Goal: Transaction & Acquisition: Purchase product/service

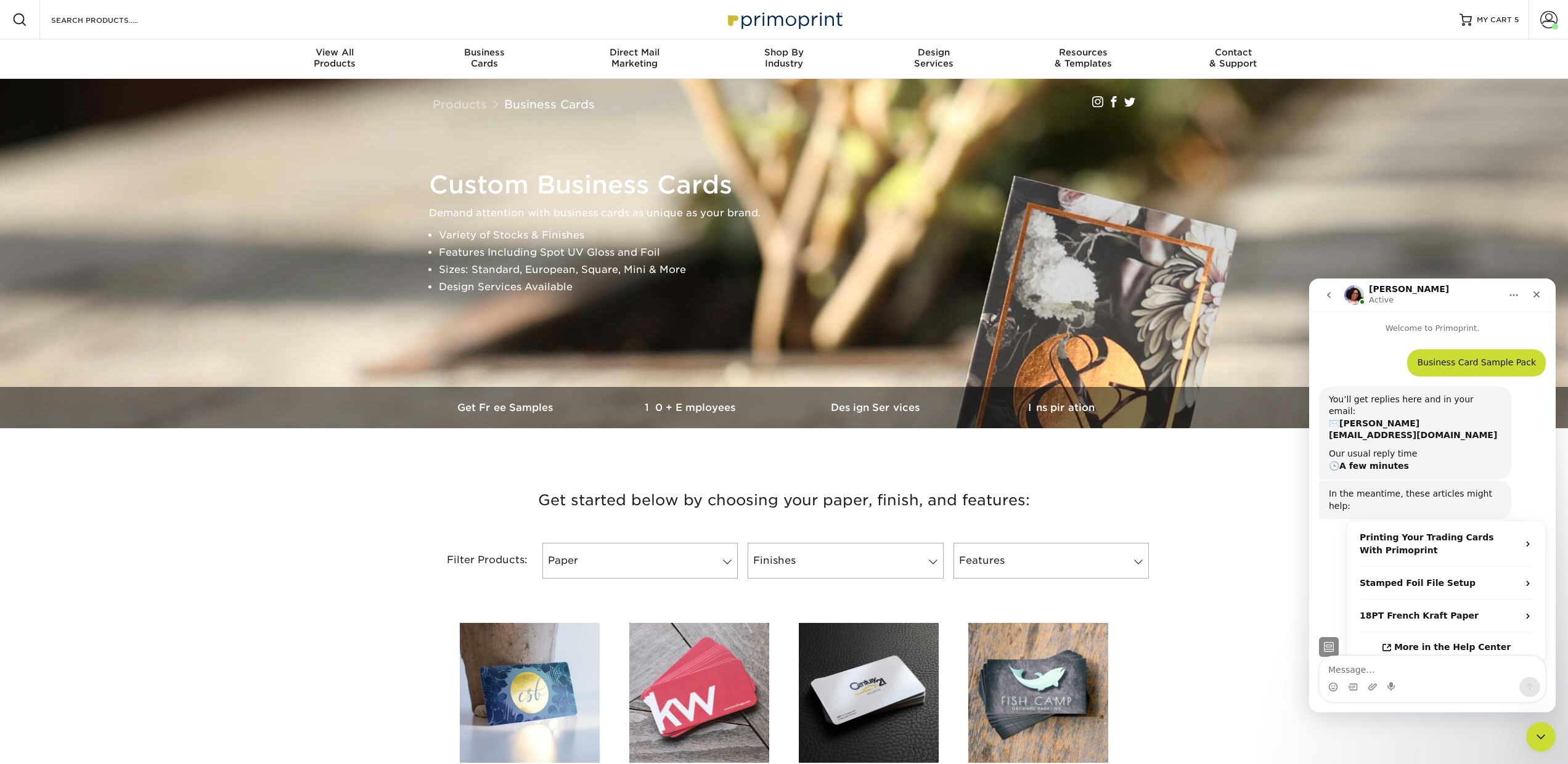
scroll to position [128, 0]
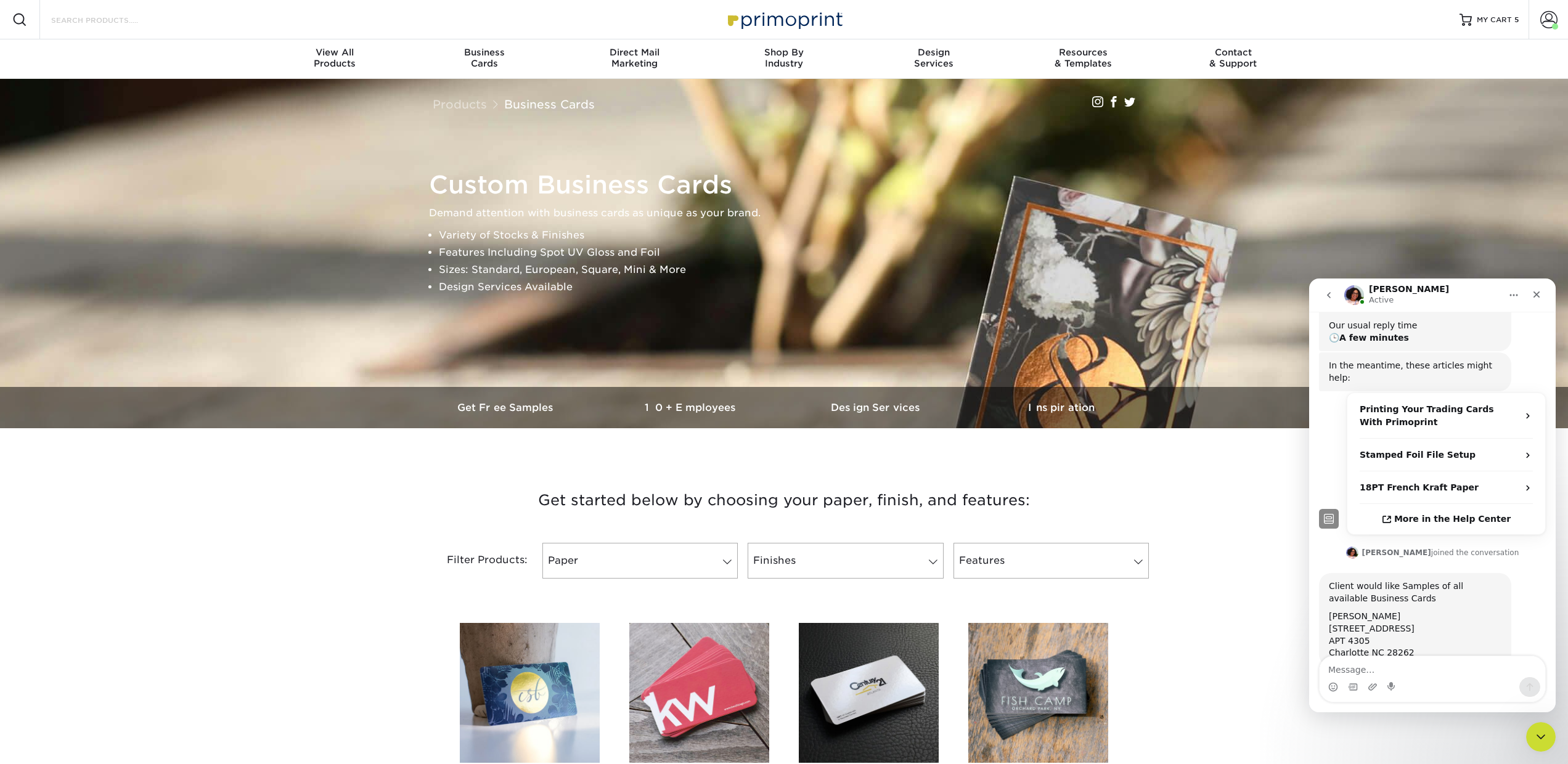
click at [64, 14] on input "Search Products" at bounding box center [109, 20] width 120 height 15
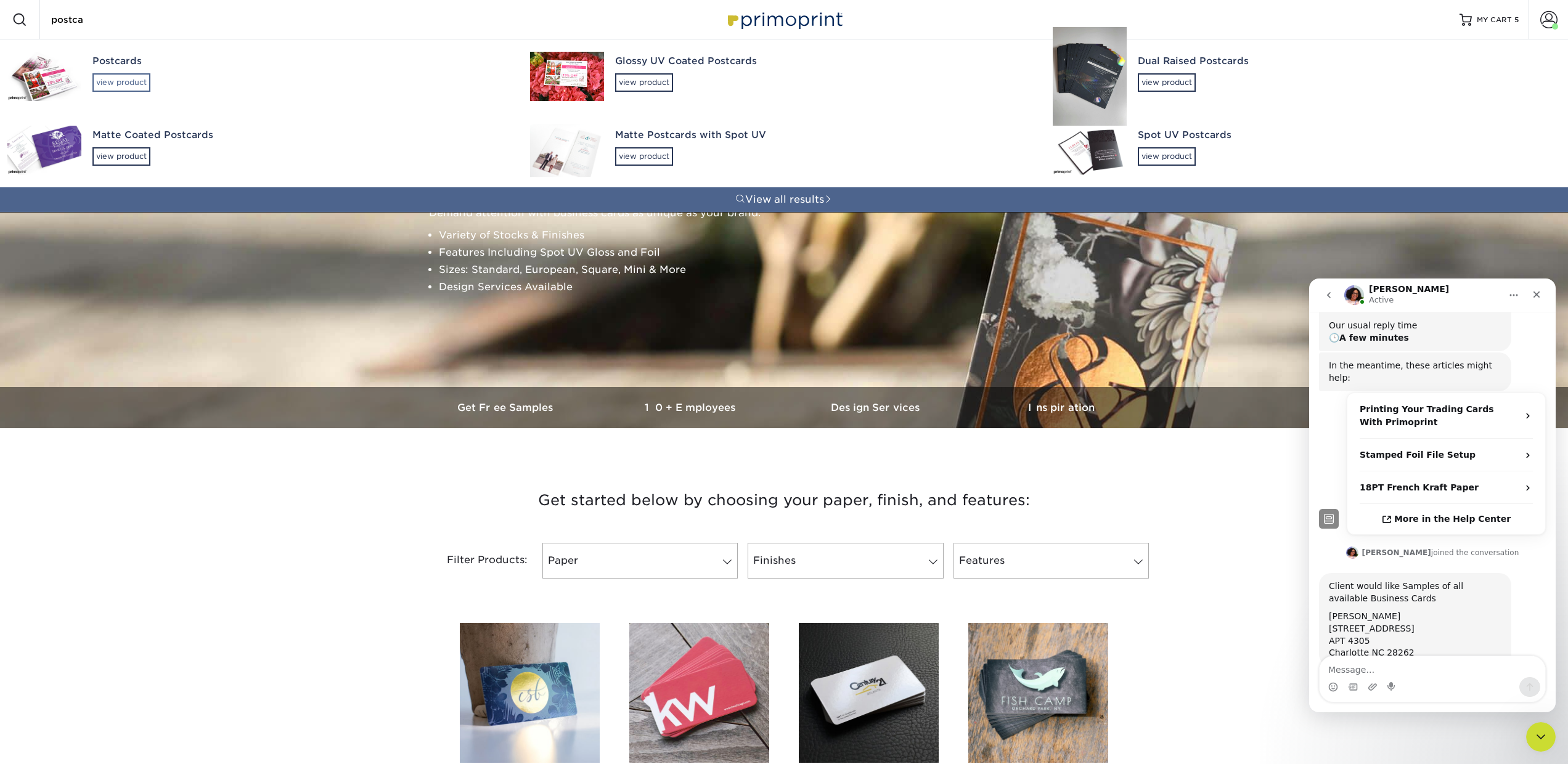
type input "postca"
click at [111, 84] on div "view product" at bounding box center [121, 82] width 58 height 18
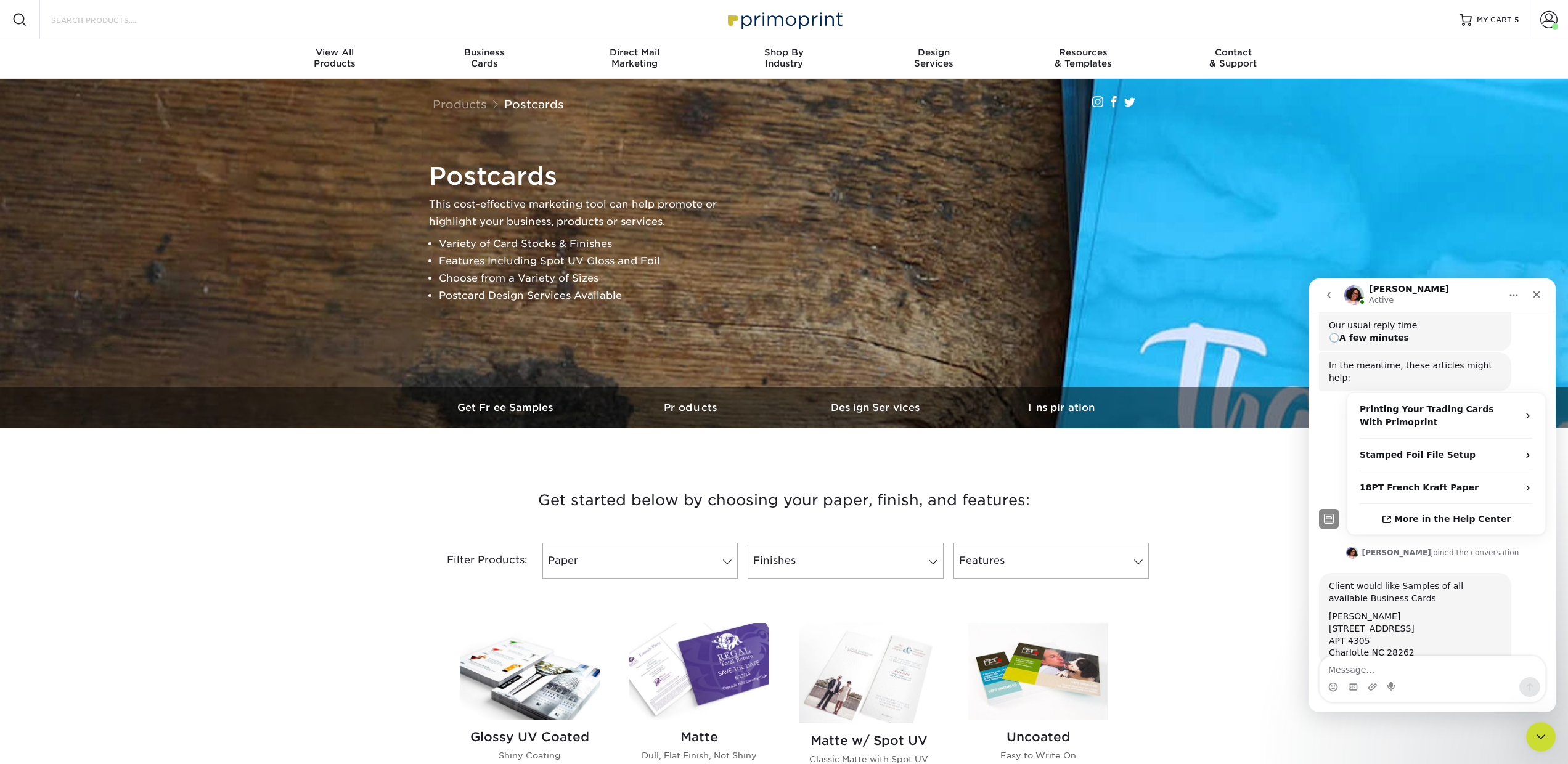
click at [158, 21] on input "Search Products" at bounding box center [109, 20] width 120 height 15
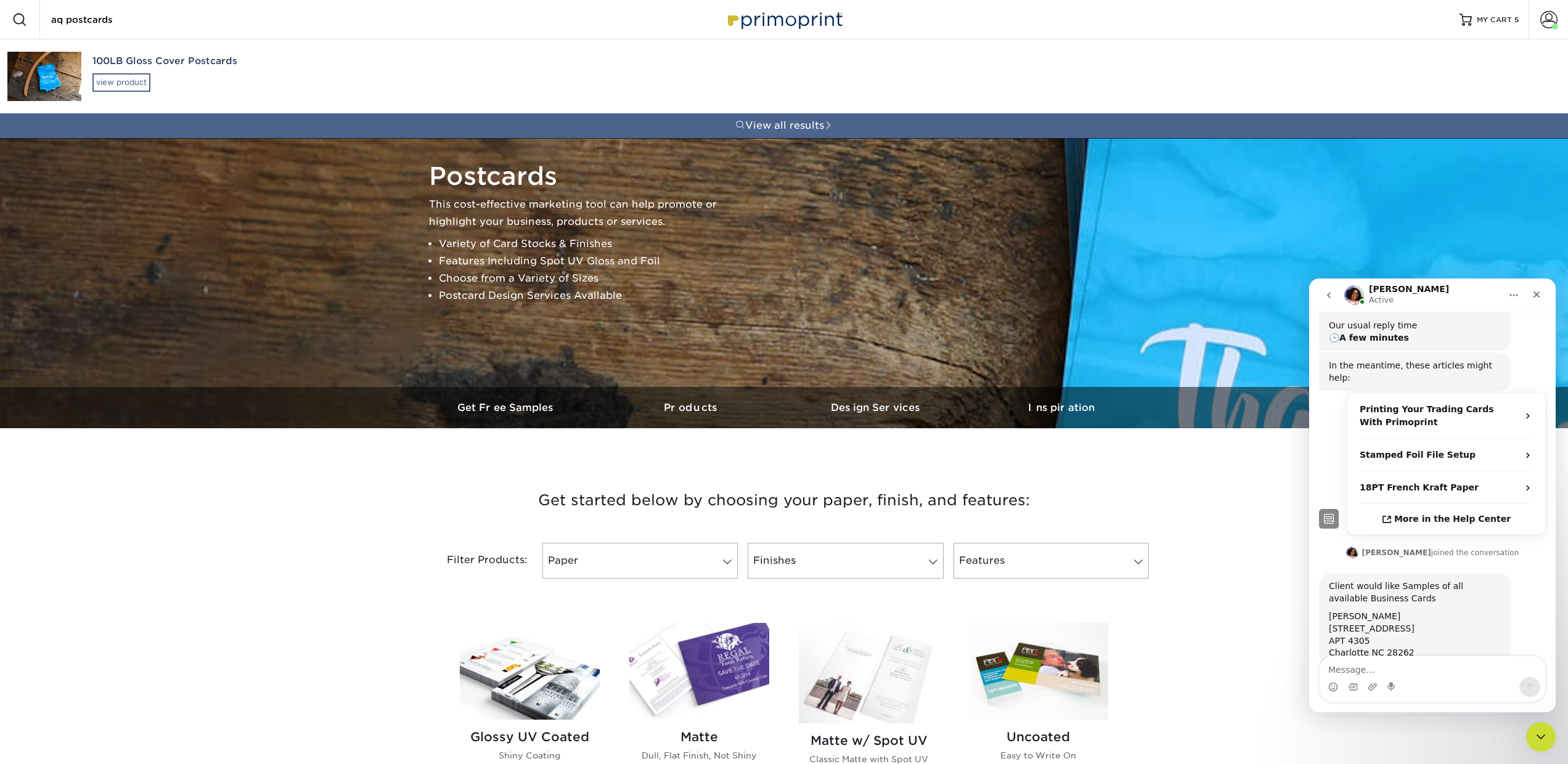
type input "aq postcards"
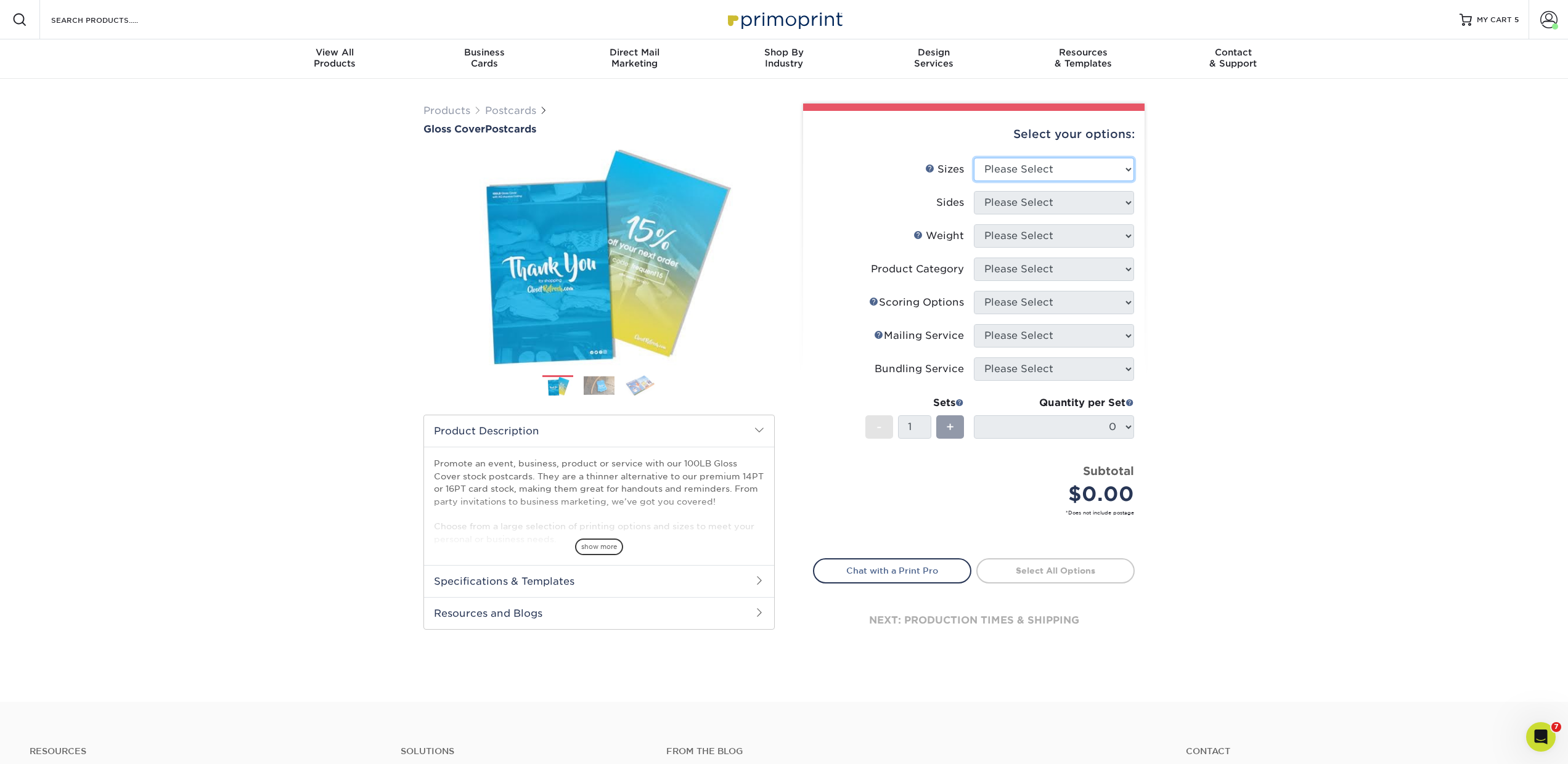
click at [997, 168] on select "Please Select 2" x 8" 3" x 4" 3" x 5" 3.5" x 8.5" 4" x 6" 4" x 9" 4.25" x 5.5" …" at bounding box center [1054, 169] width 160 height 23
click at [502, 113] on link "Postcards" at bounding box center [510, 111] width 51 height 12
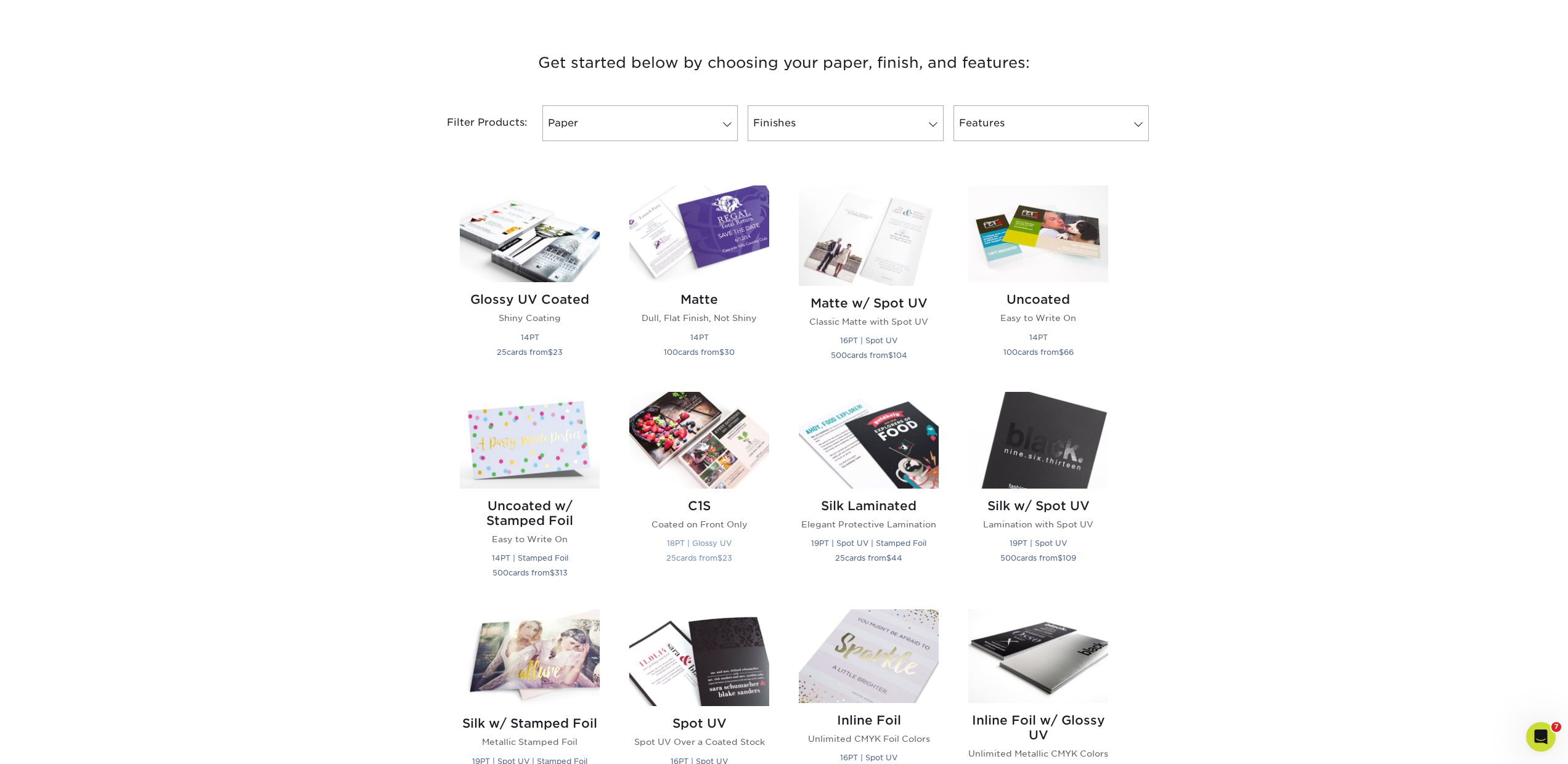
scroll to position [437, 0]
click at [706, 300] on h2 "Matte" at bounding box center [699, 300] width 140 height 15
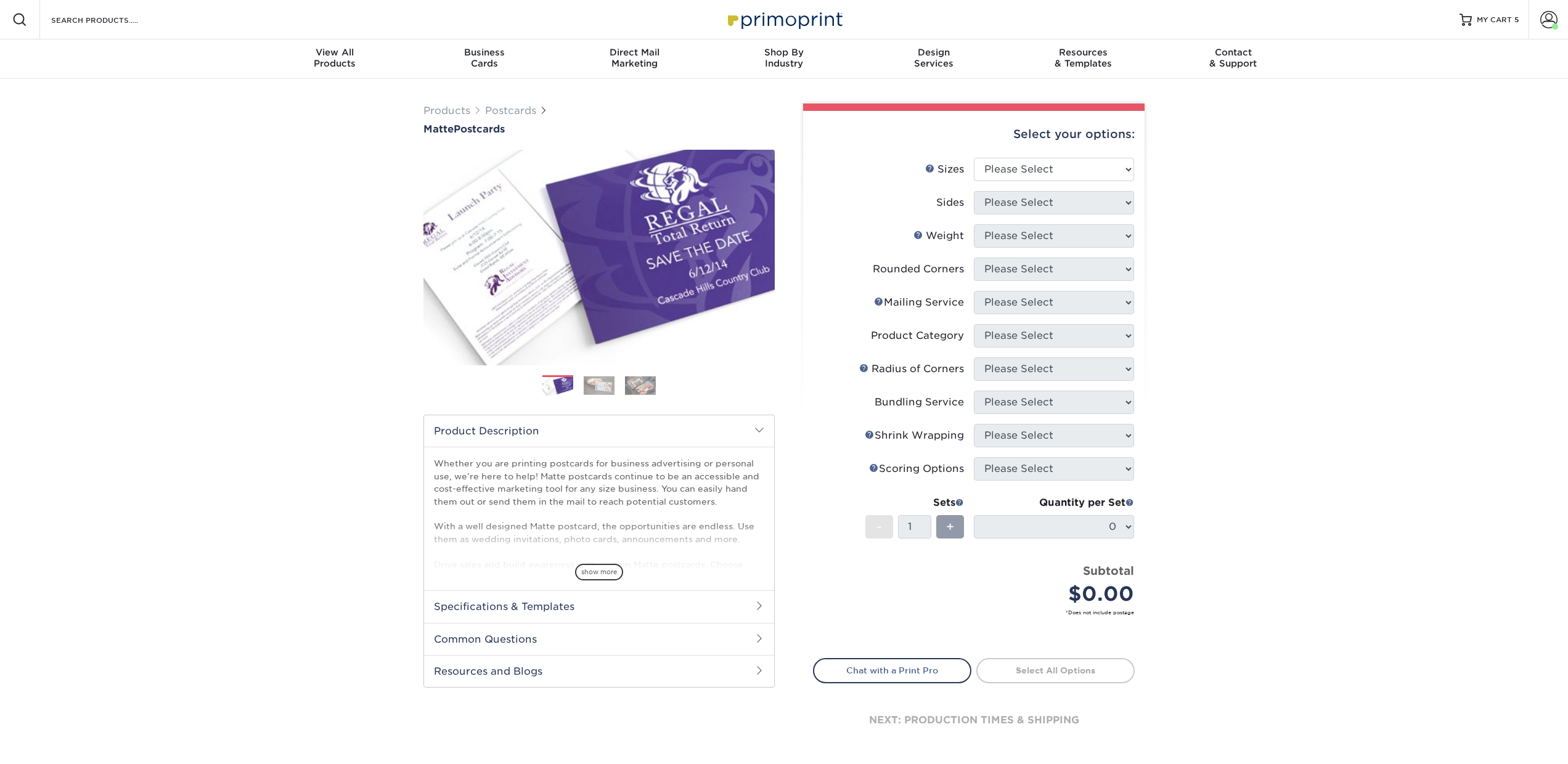
click at [595, 382] on img at bounding box center [599, 385] width 31 height 19
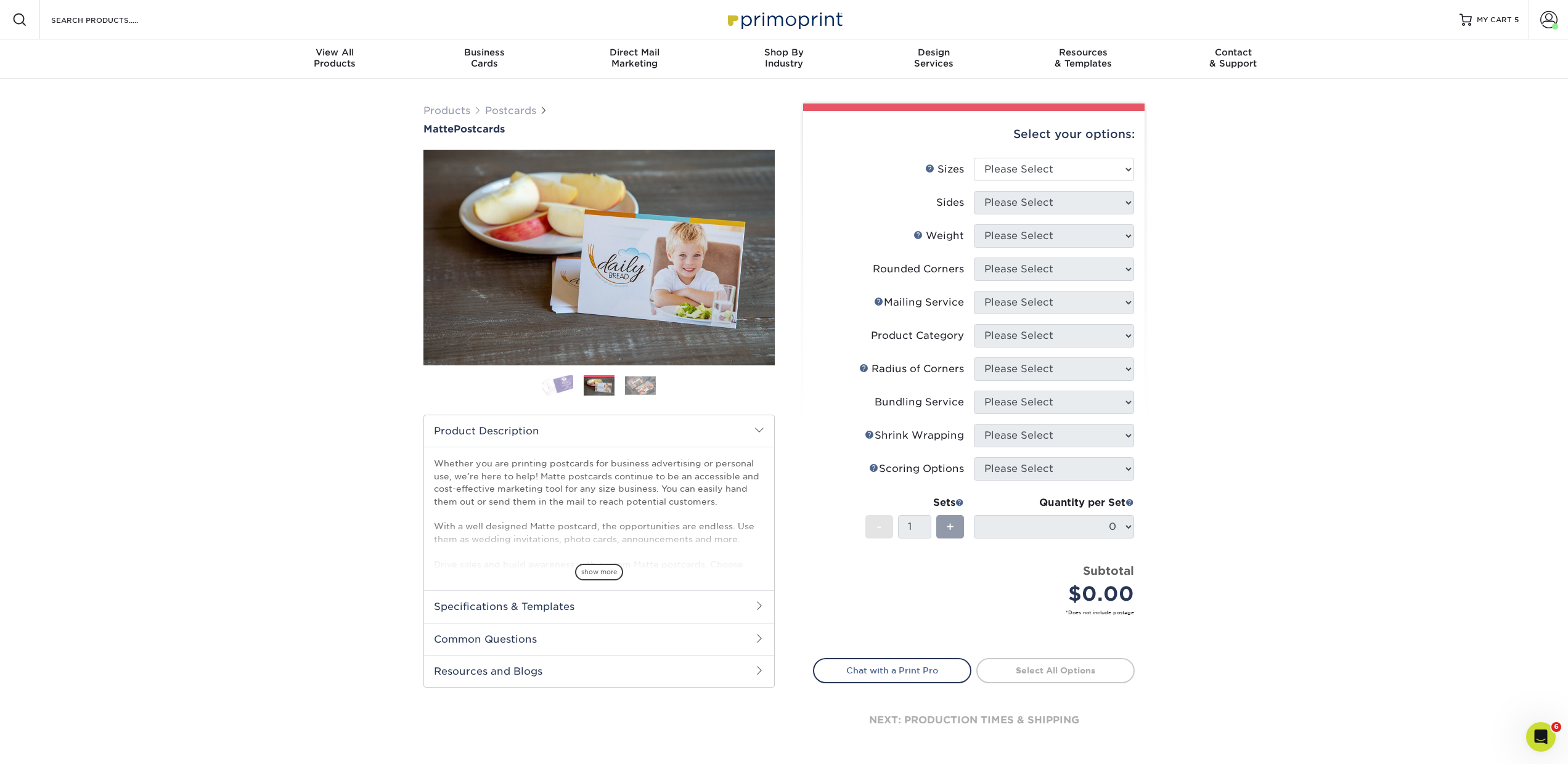
click at [628, 380] on img at bounding box center [640, 385] width 31 height 19
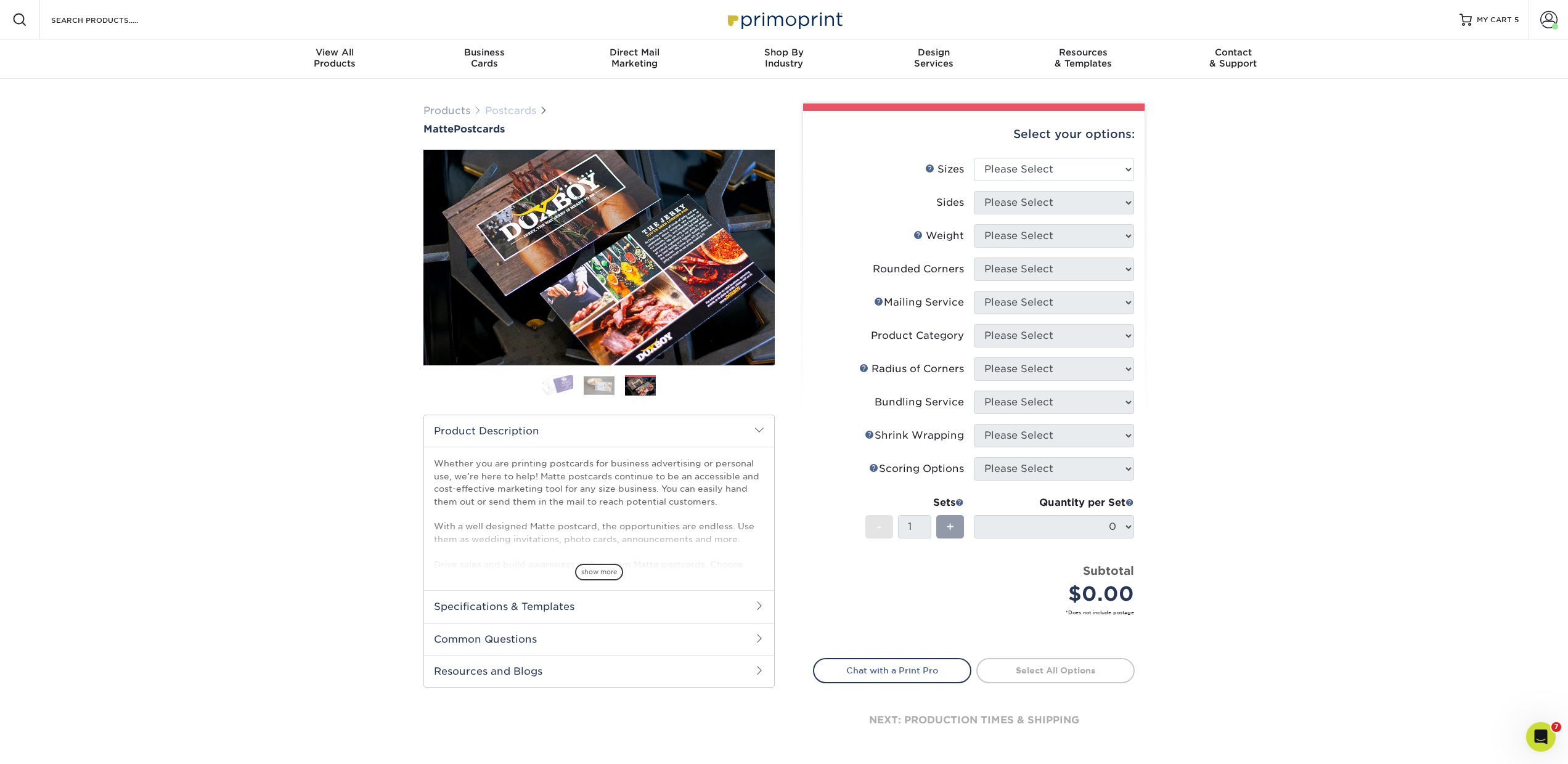
click at [501, 109] on link "Postcards" at bounding box center [510, 111] width 51 height 12
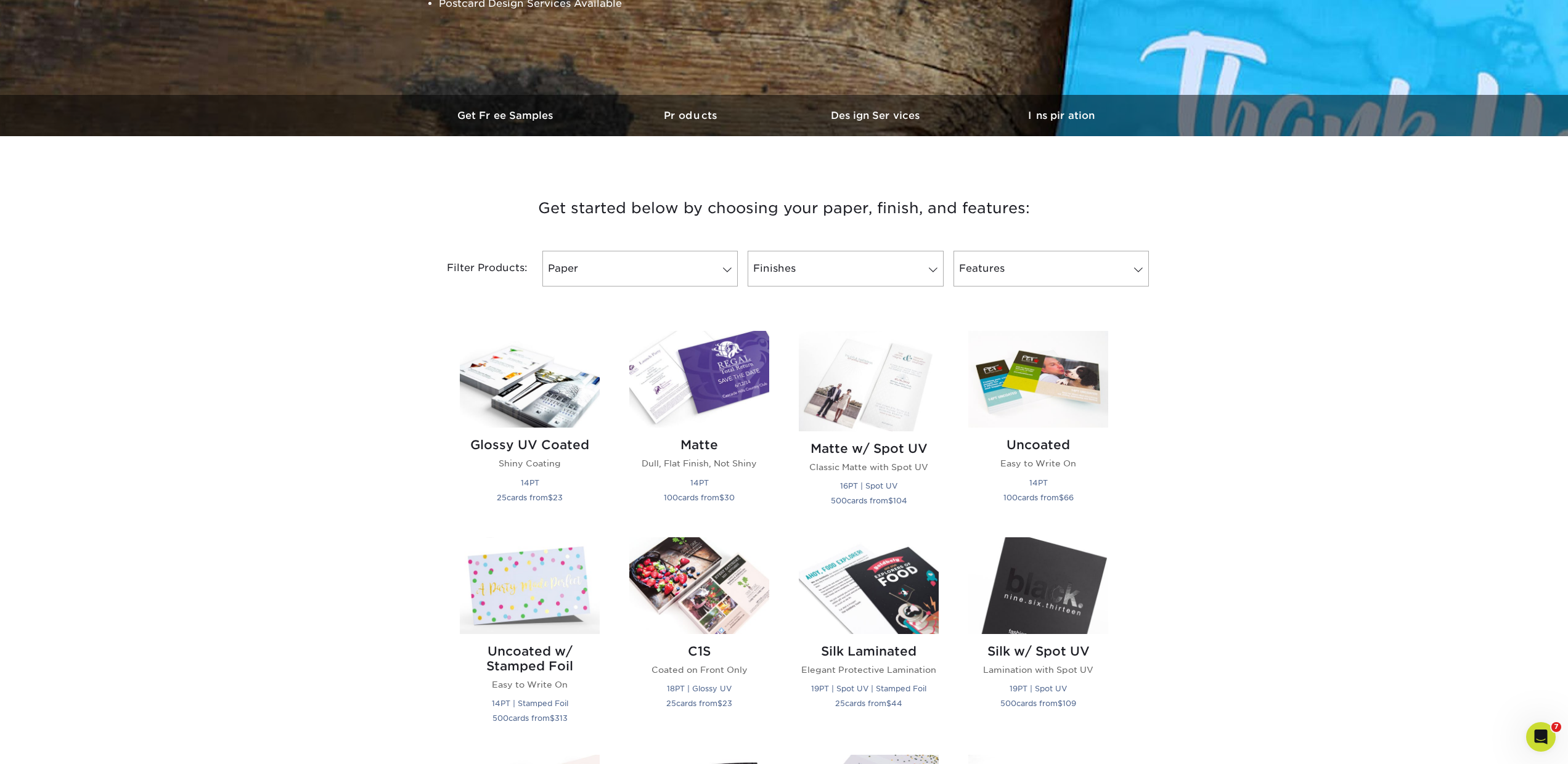
scroll to position [329, 0]
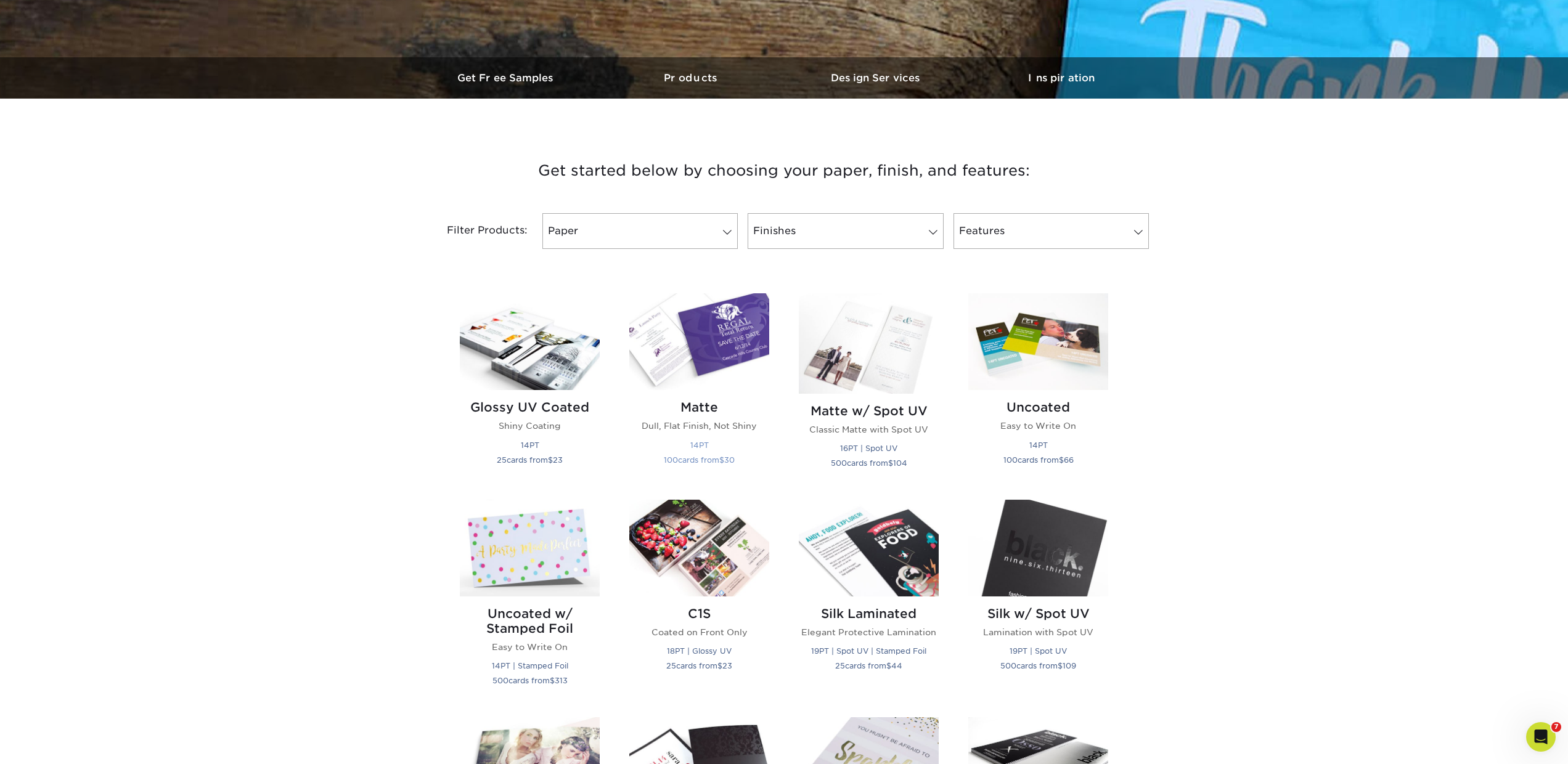
click at [702, 406] on h2 "Matte" at bounding box center [699, 407] width 140 height 15
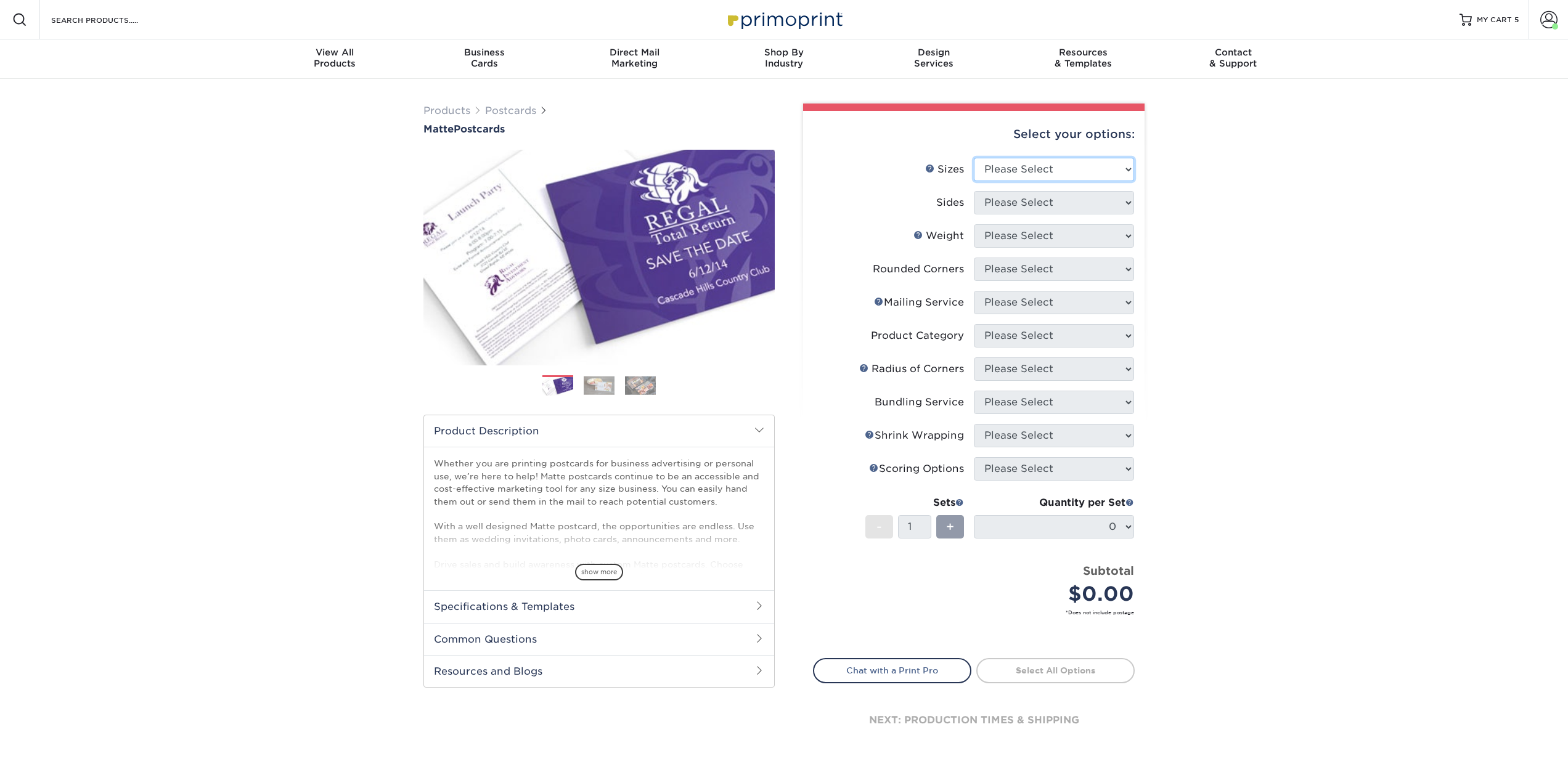
click at [1056, 174] on select "Please Select 1.5" x 7" 2" x 4" 2" x 6" 2" x 7" 2" x 8" 2.12" x 5.5" 2.125" x 5…" at bounding box center [1054, 169] width 160 height 23
select select "4.00x9.00"
click at [974, 158] on select "Please Select 1.5" x 7" 2" x 4" 2" x 6" 2" x 7" 2" x 8" 2.12" x 5.5" 2.125" x 5…" at bounding box center [1054, 169] width 160 height 23
click at [984, 206] on select "Please Select Print Both Sides Print Front Only" at bounding box center [1054, 202] width 160 height 23
select select "13abbda7-1d64-4f25-8bb2-c179b224825d"
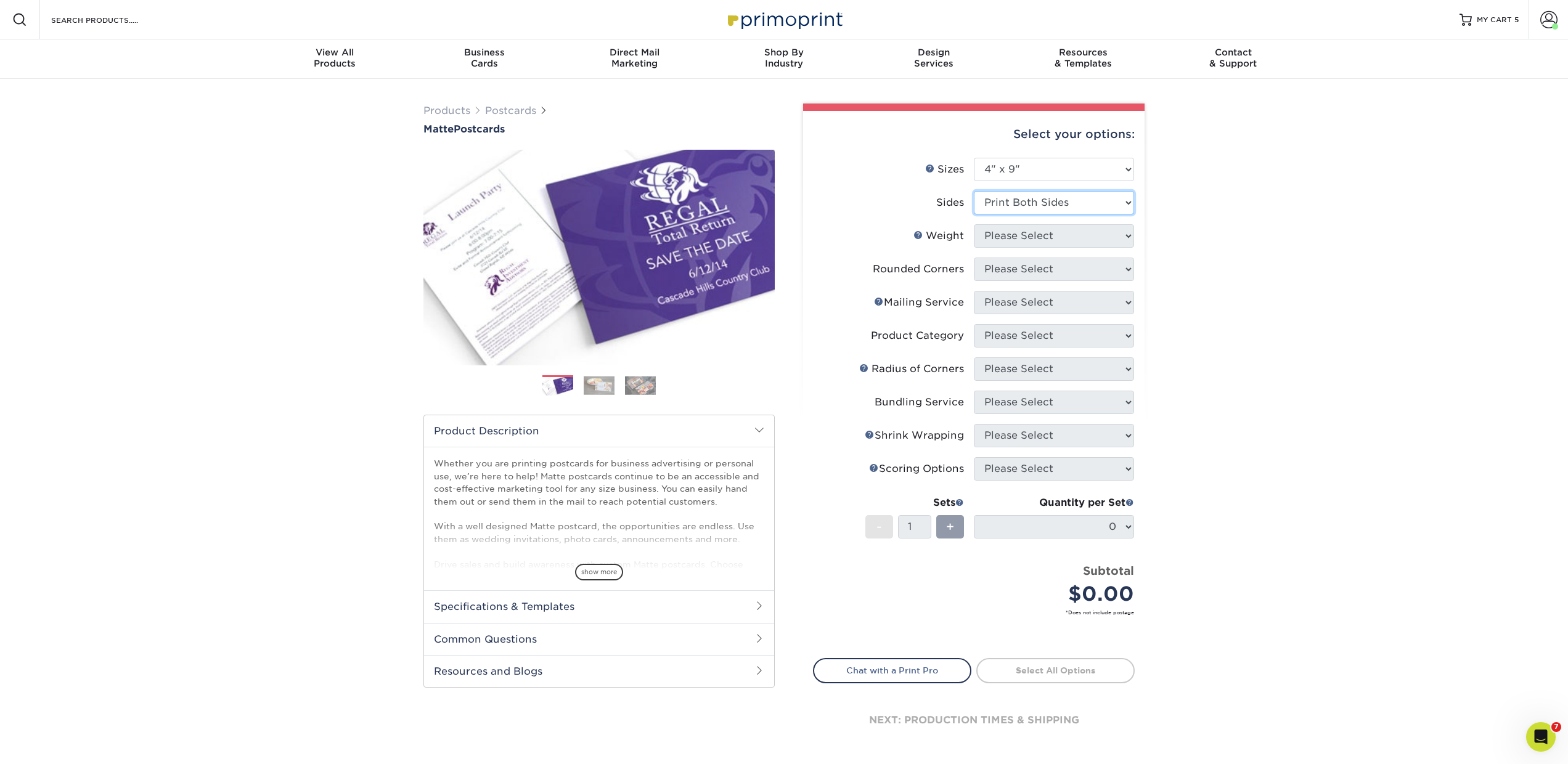
click at [974, 191] on select "Please Select Print Both Sides Print Front Only" at bounding box center [1054, 202] width 160 height 23
click at [986, 237] on select "Please Select 14PT 16PT" at bounding box center [1054, 236] width 160 height 23
select select "14PT"
click at [974, 224] on select "Please Select 14PT 16PT" at bounding box center [1054, 236] width 160 height 23
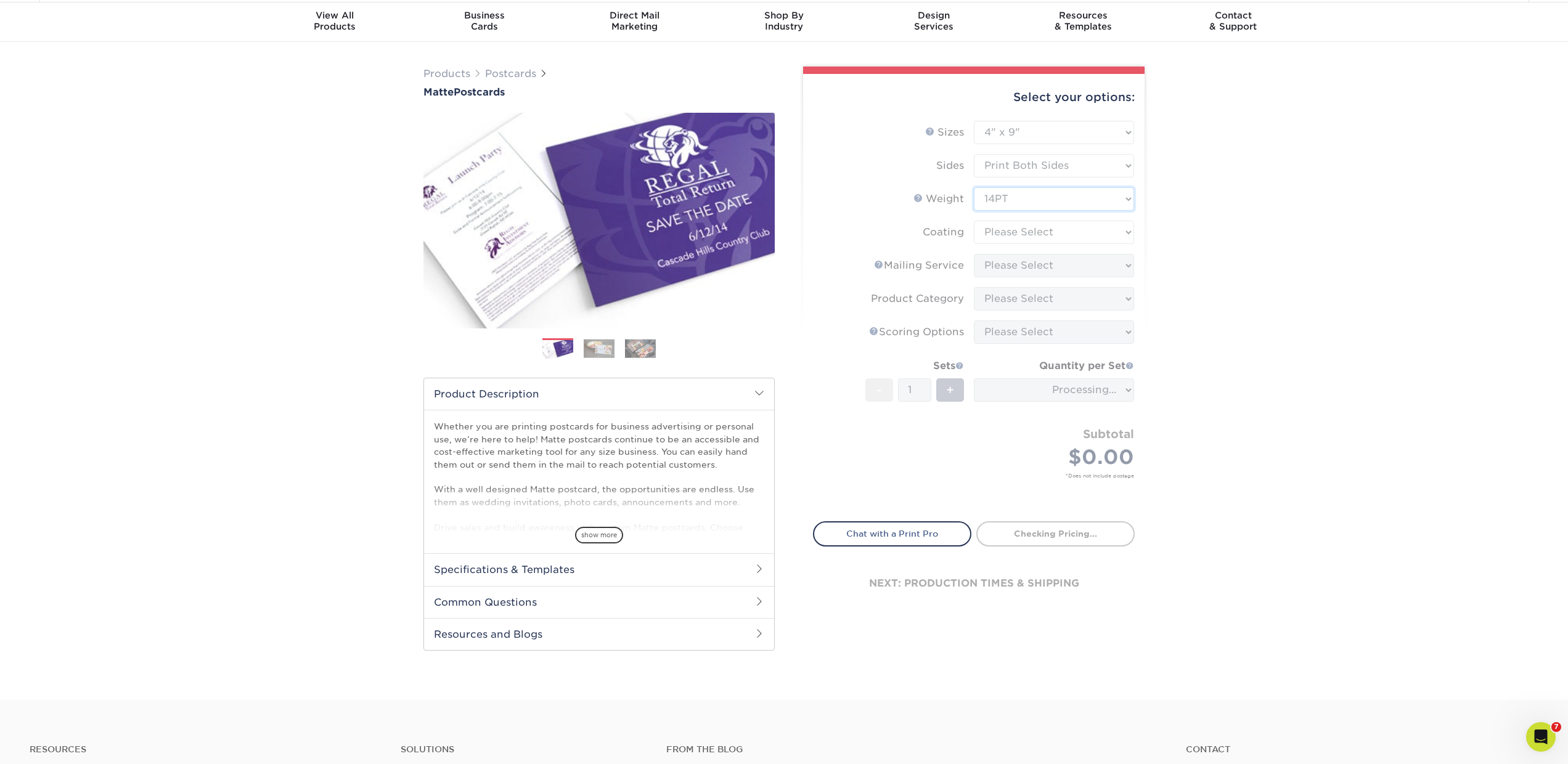
scroll to position [38, 0]
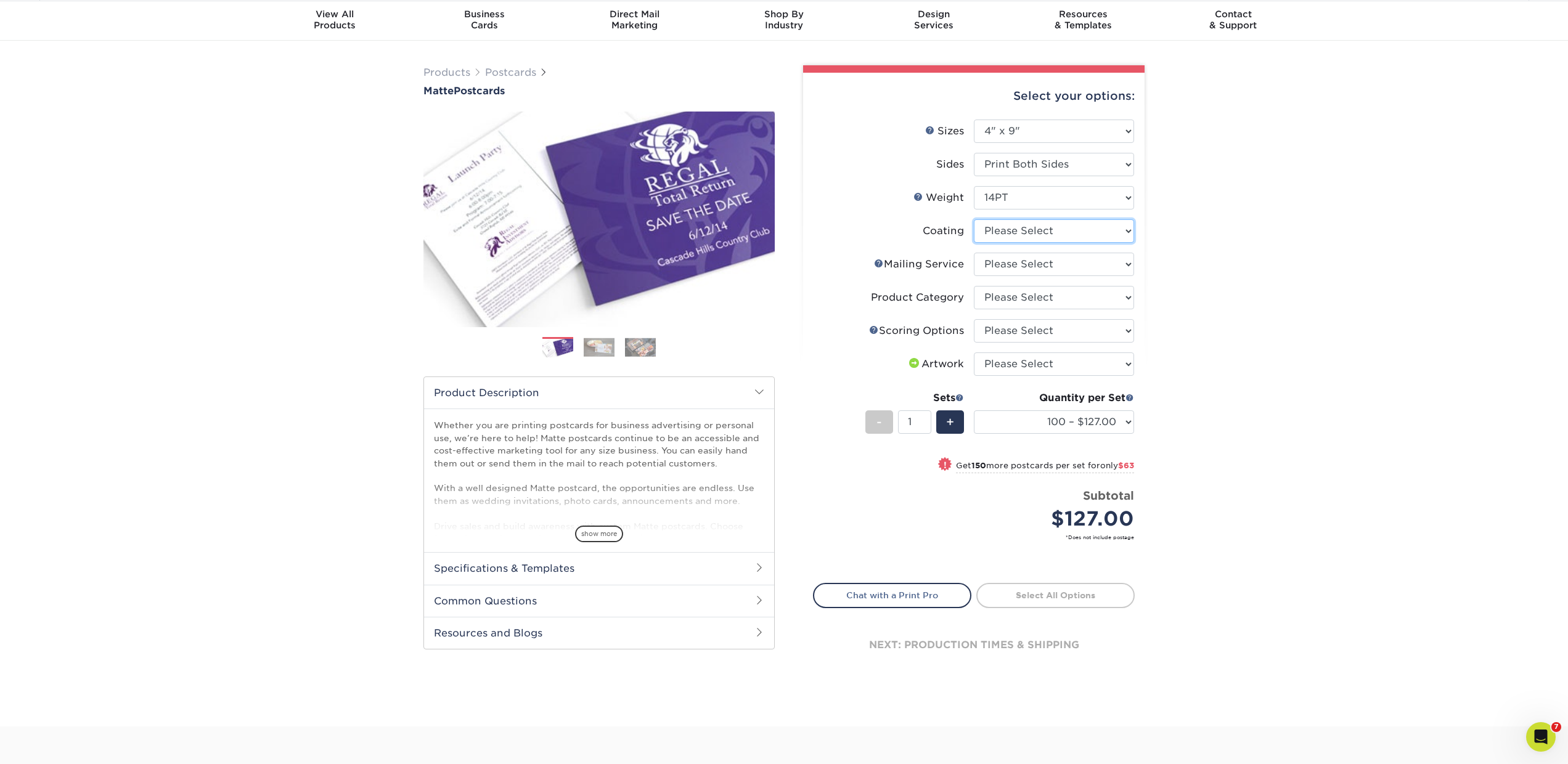
click at [1067, 237] on select at bounding box center [1054, 231] width 160 height 23
